Goal: Task Accomplishment & Management: Use online tool/utility

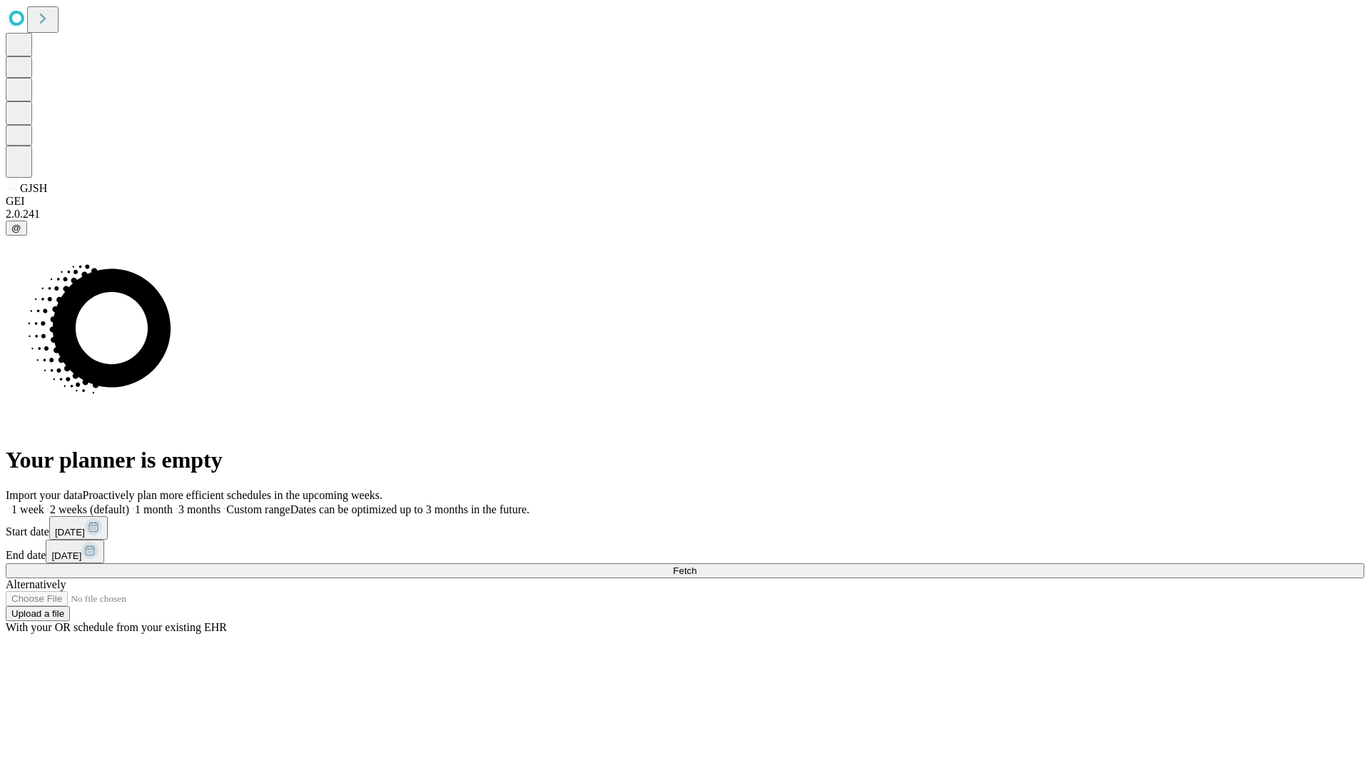
click at [697, 565] on span "Fetch" at bounding box center [685, 570] width 24 height 11
